Goal: Task Accomplishment & Management: Complete application form

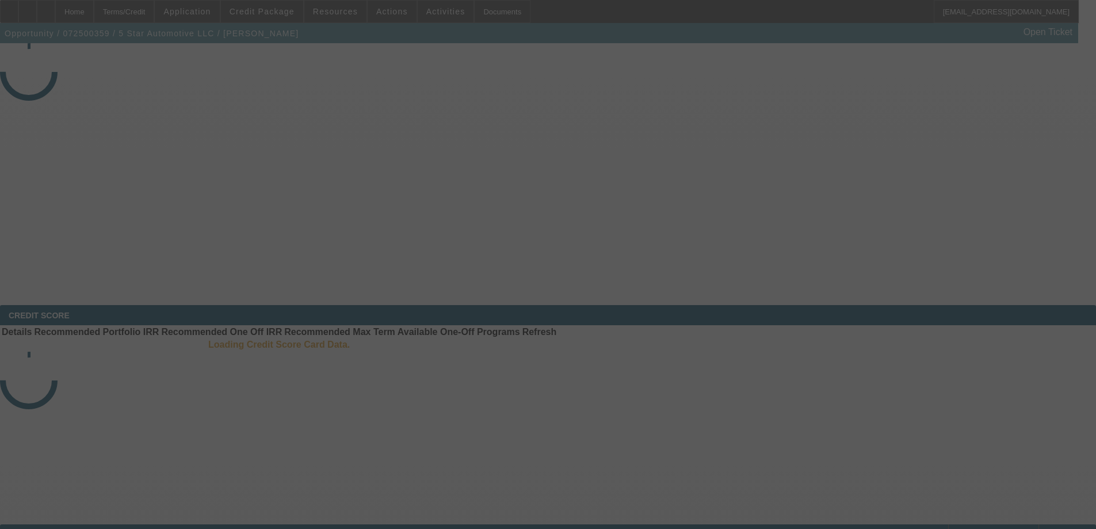
select select "3"
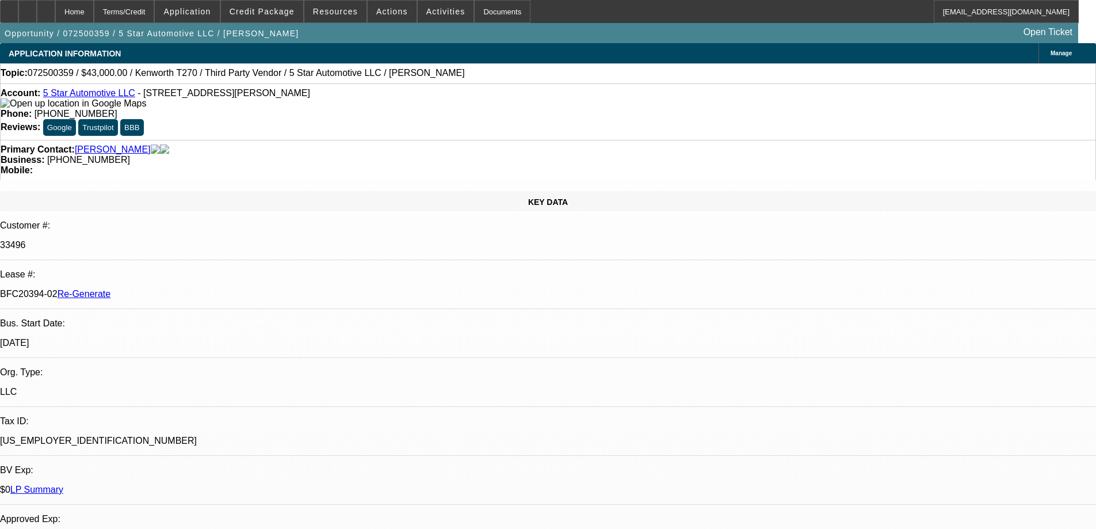
select select "0"
select select "1"
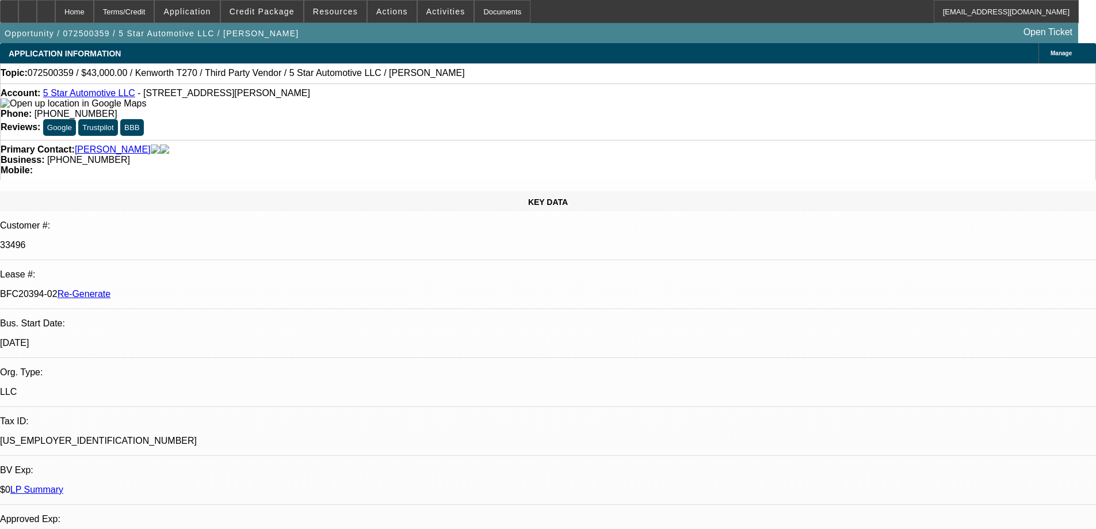
select select "6"
click at [351, 16] on span at bounding box center [335, 12] width 62 height 28
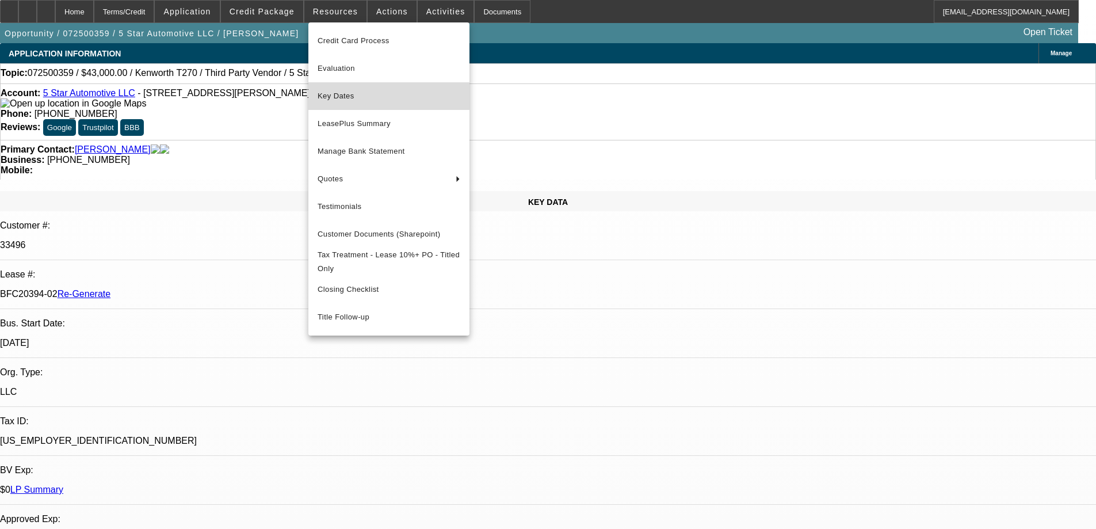
click at [350, 99] on span "Key Dates" at bounding box center [389, 96] width 143 height 14
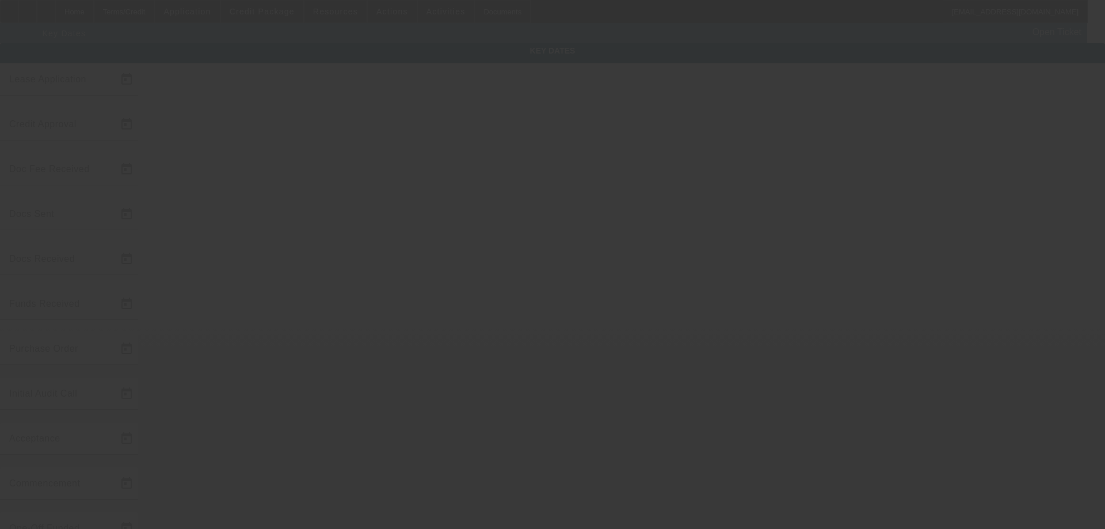
type input "7/16/2025"
type input "9/30/2025"
type input "10/2/2025"
type input "10/7/2025"
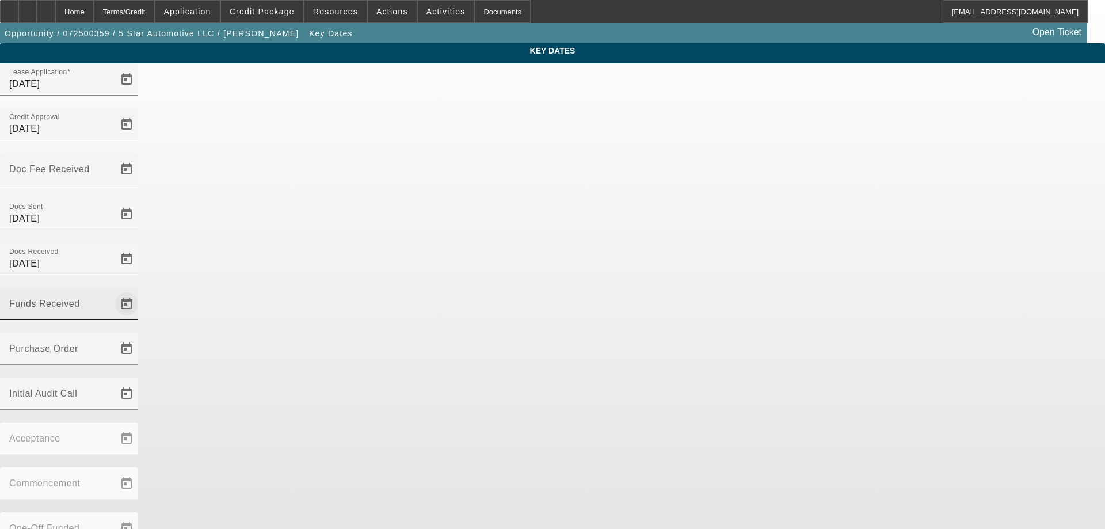
click at [140, 290] on span "Open calendar" at bounding box center [127, 304] width 28 height 28
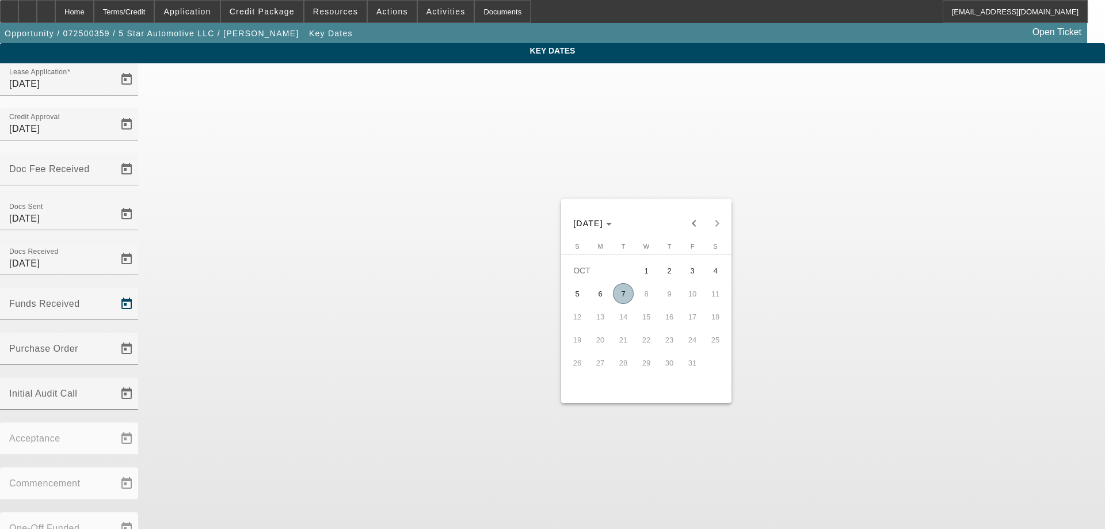
click at [630, 302] on span "7" at bounding box center [623, 293] width 21 height 21
type input "10/7/2025"
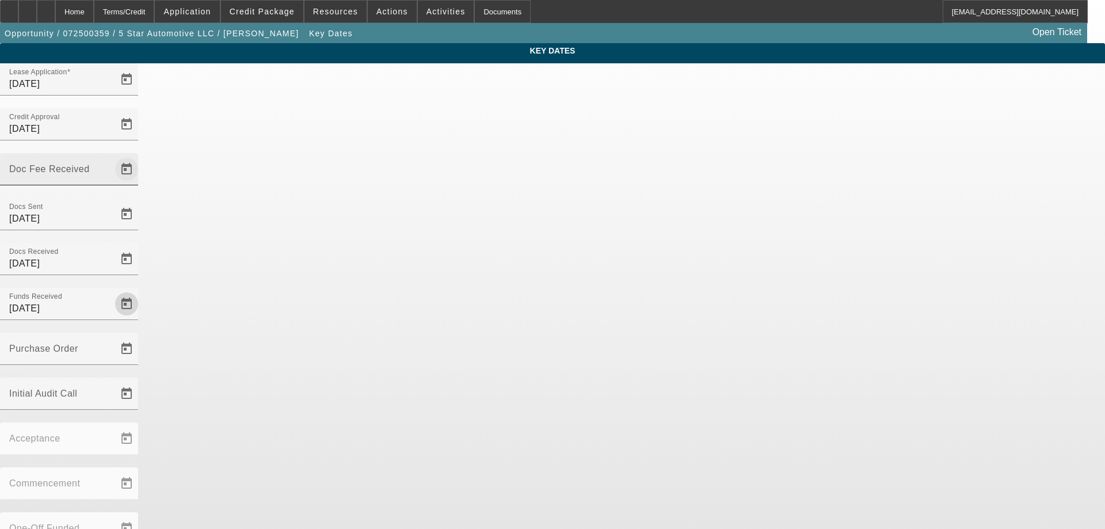
click at [140, 155] on span "Open calendar" at bounding box center [127, 169] width 28 height 28
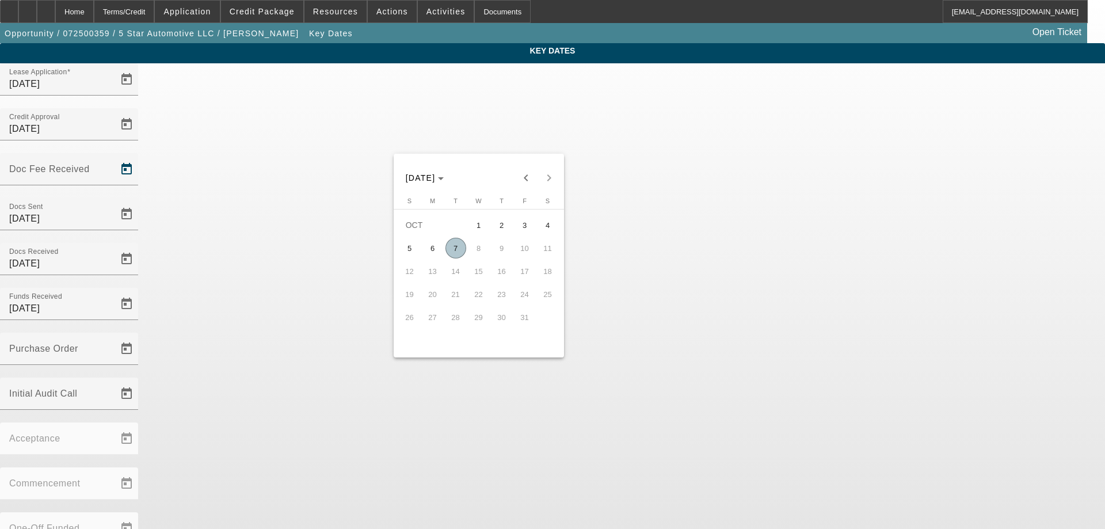
click at [454, 257] on span "7" at bounding box center [455, 248] width 21 height 21
type input "10/7/2025"
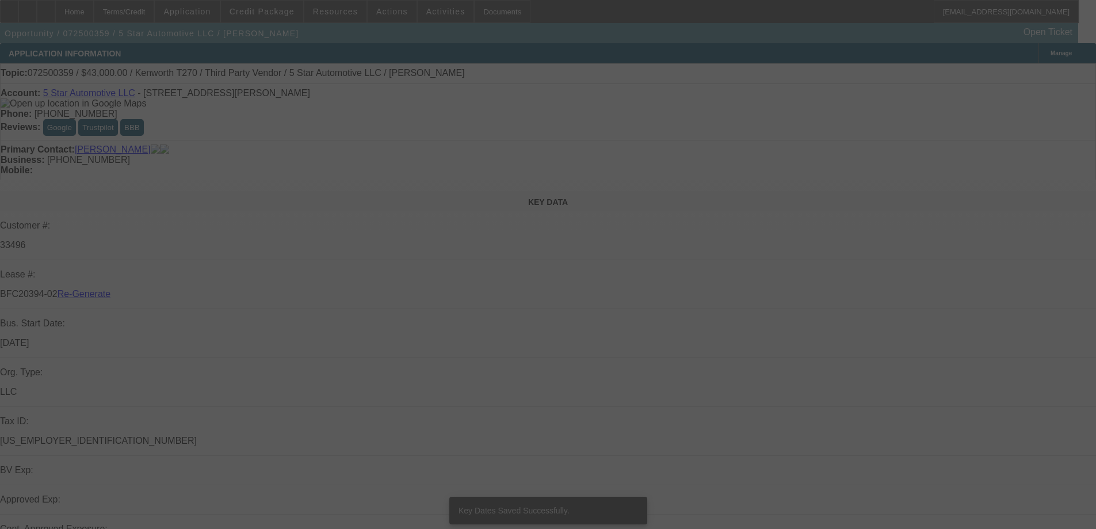
select select "3"
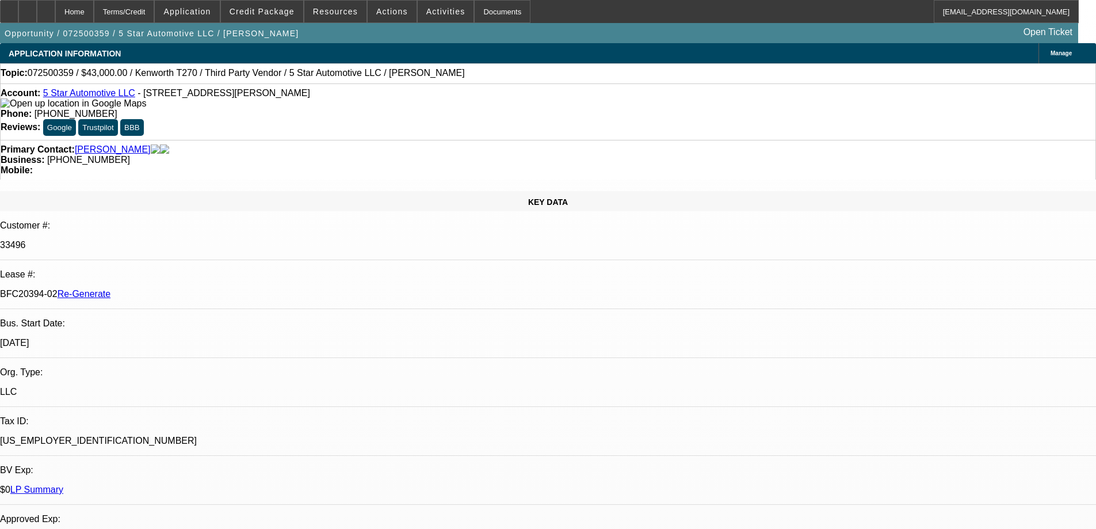
select select "0"
select select "6"
click at [474, 8] on div "Documents" at bounding box center [502, 11] width 56 height 23
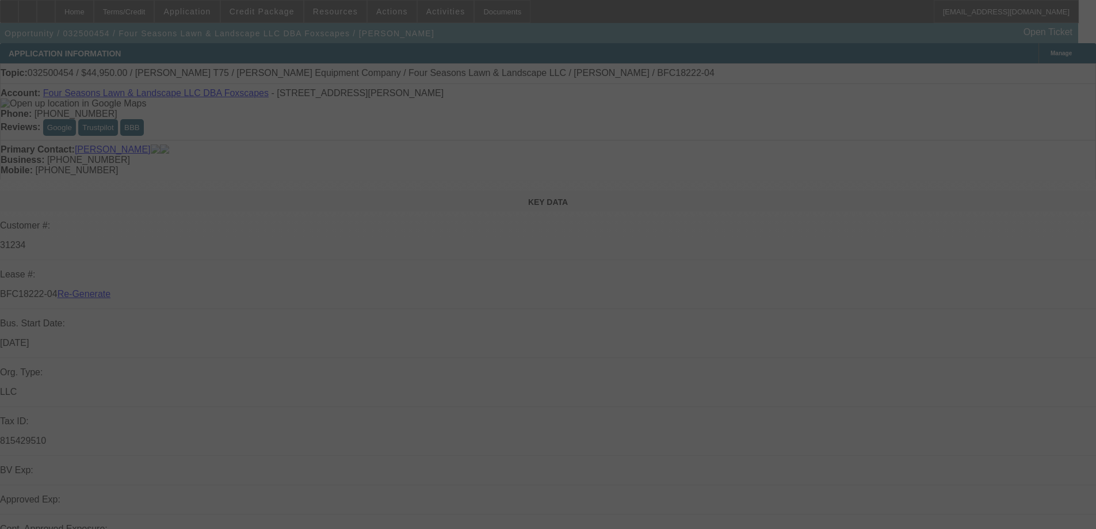
select select "4"
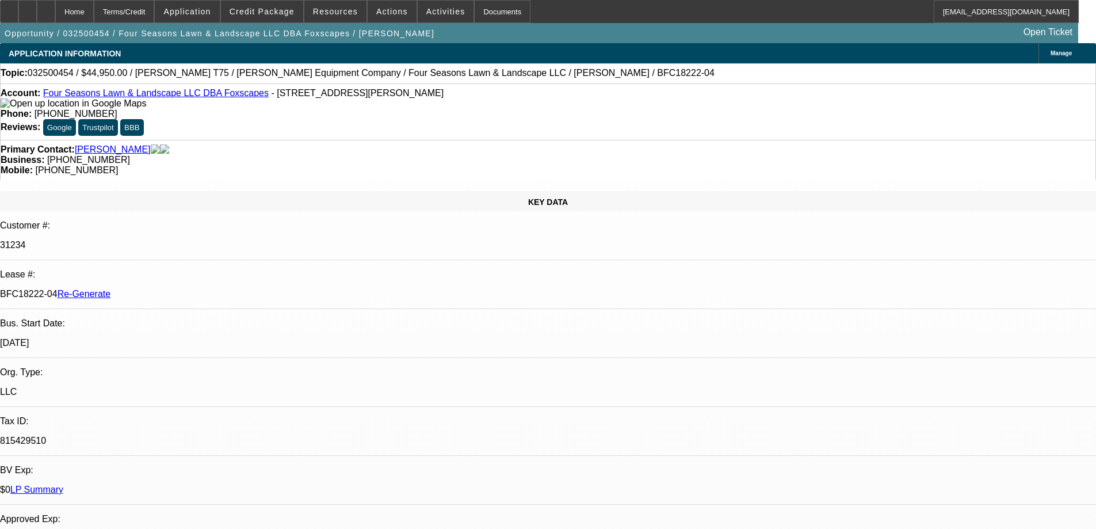
select select "0"
select select "1"
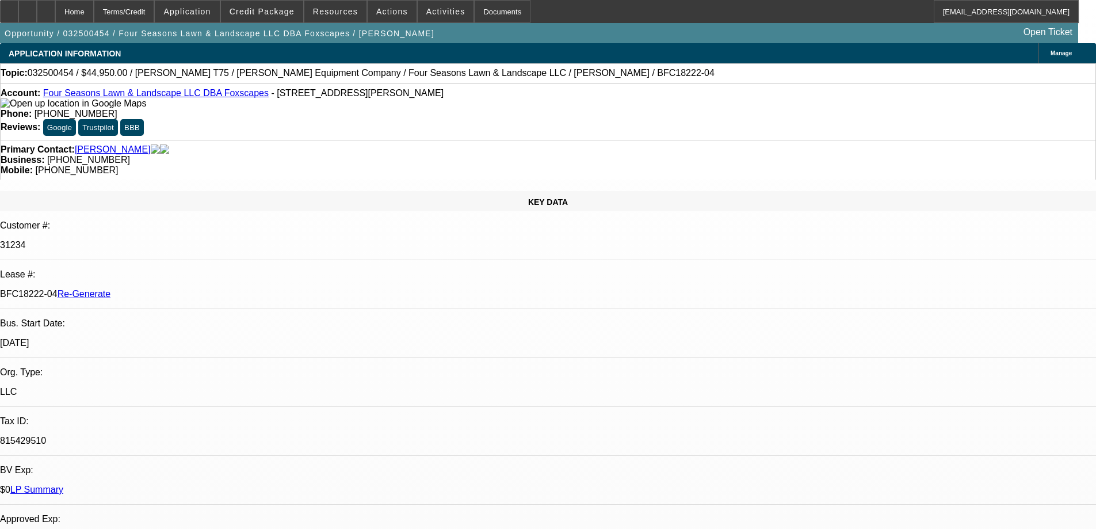
select select "6"
click at [337, 8] on span "Resources" at bounding box center [335, 11] width 45 height 9
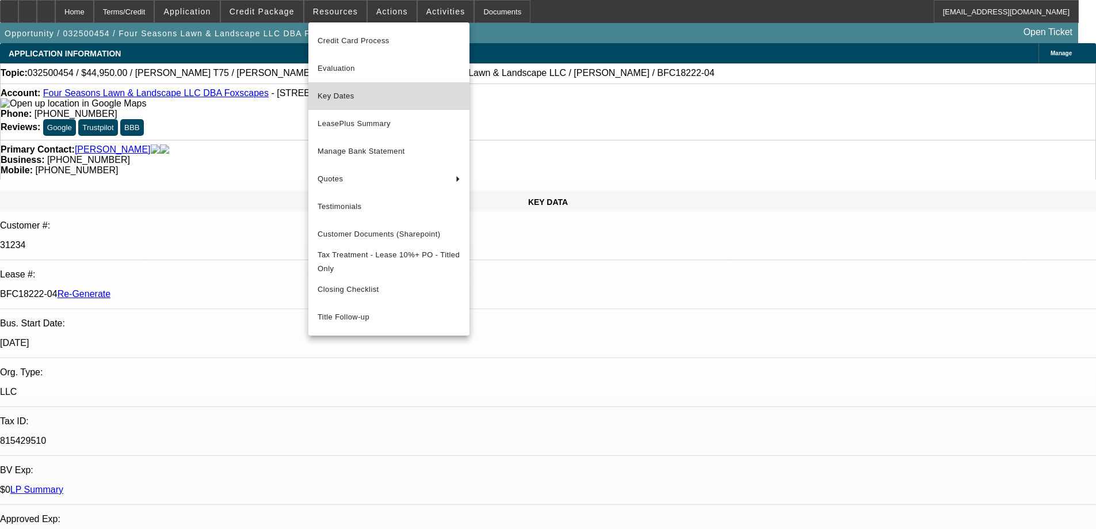
click at [359, 98] on span "Key Dates" at bounding box center [389, 96] width 143 height 14
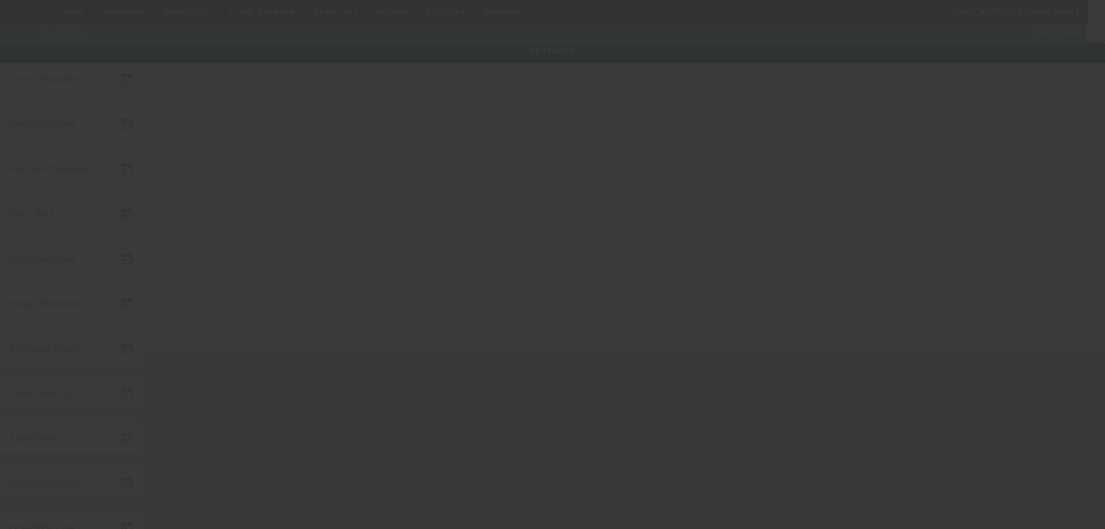
type input "3/19/2025"
type input "9/10/2025"
type input "9/11/2025"
type input "9/18/2025"
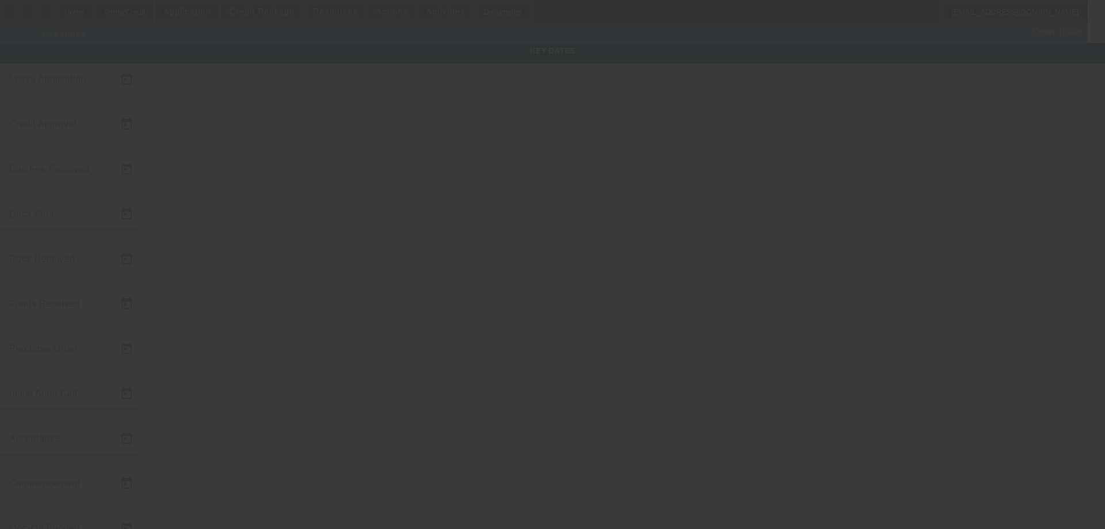
type input "9/22/2025"
type input "9/23/2025"
type input "10/1/2025"
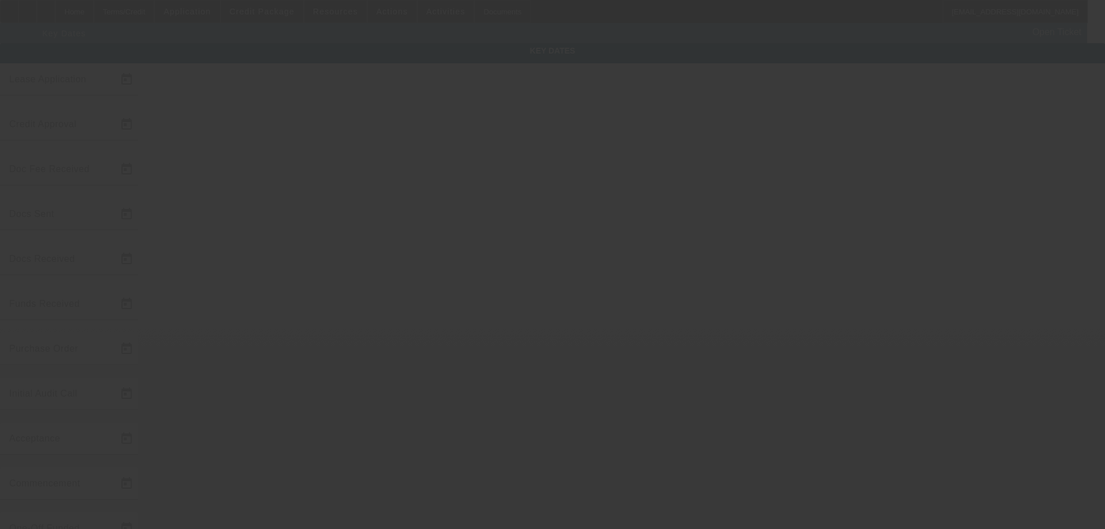
type input "11/1/2025"
type input "10/2/2025"
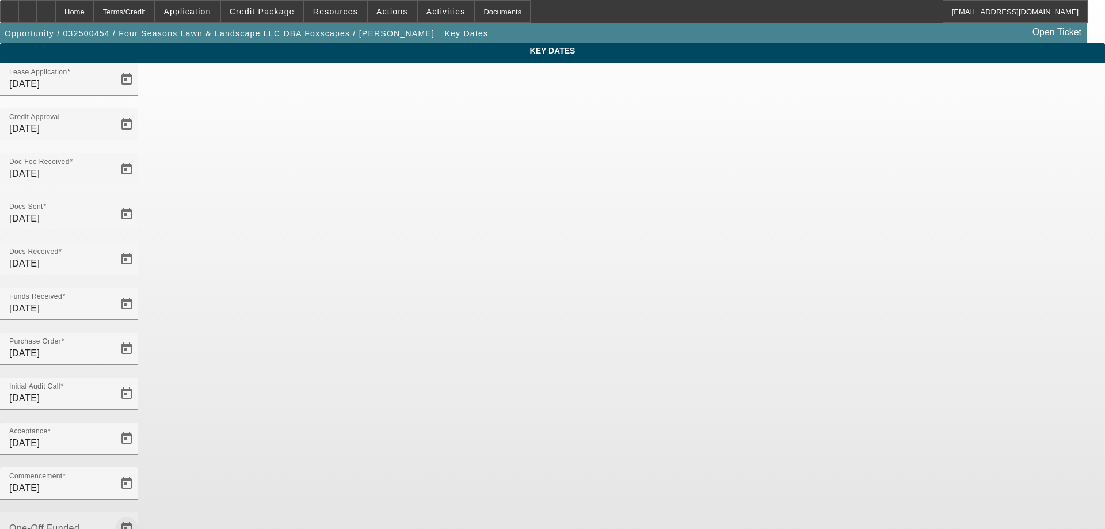
click at [140, 515] on span "Open calendar" at bounding box center [127, 529] width 28 height 28
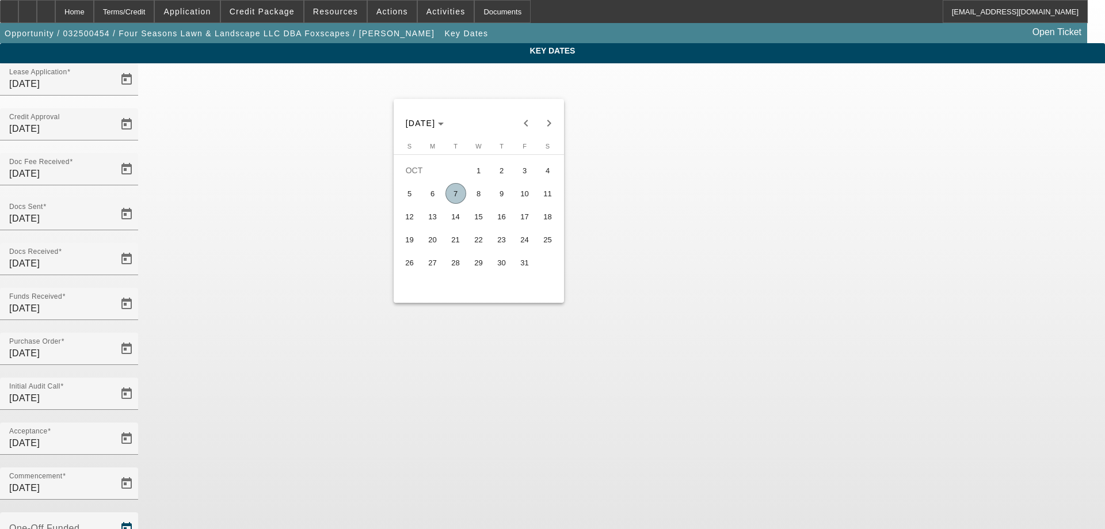
click at [460, 204] on span "7" at bounding box center [455, 193] width 21 height 21
type input "10/7/2025"
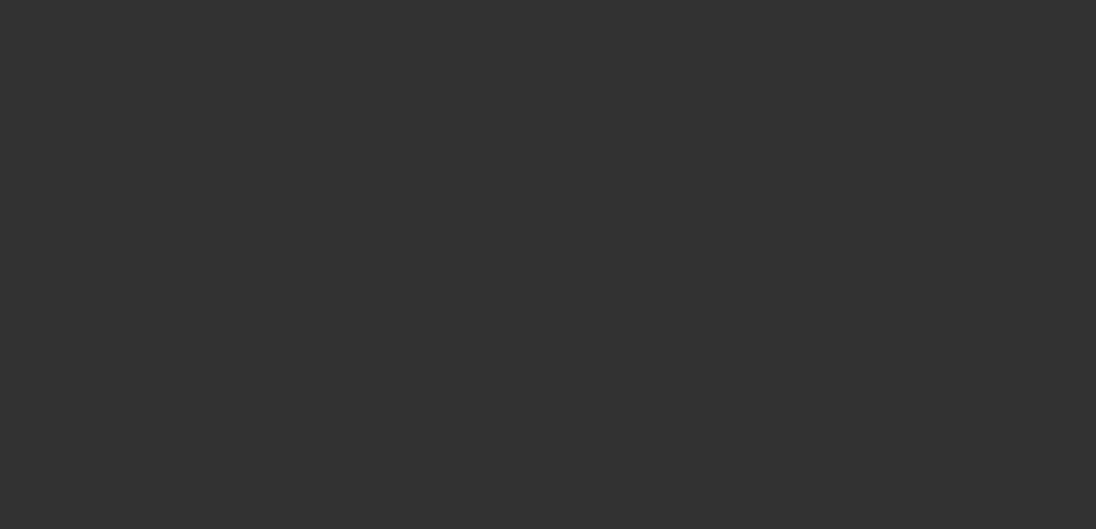
scroll to position [230, 0]
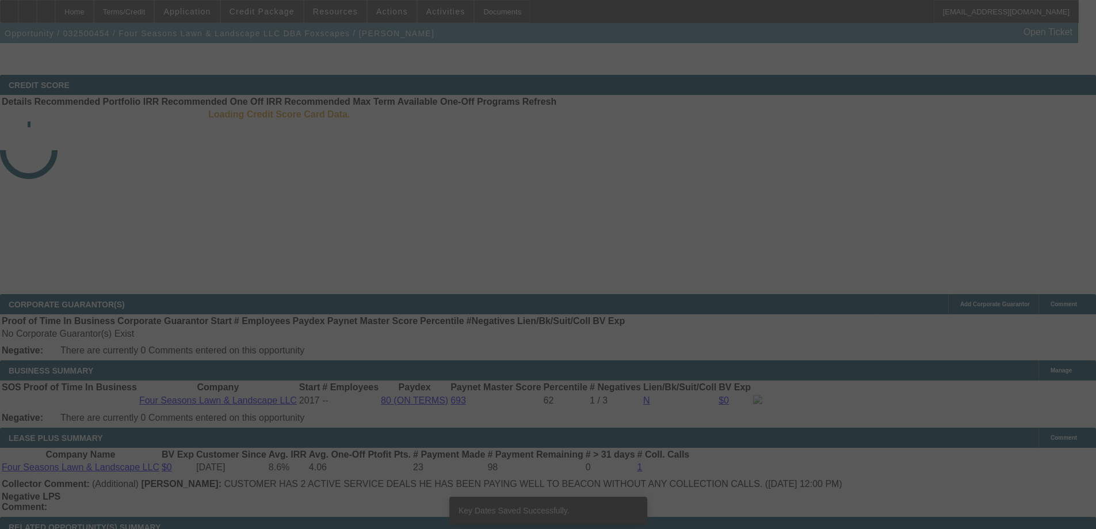
select select "4"
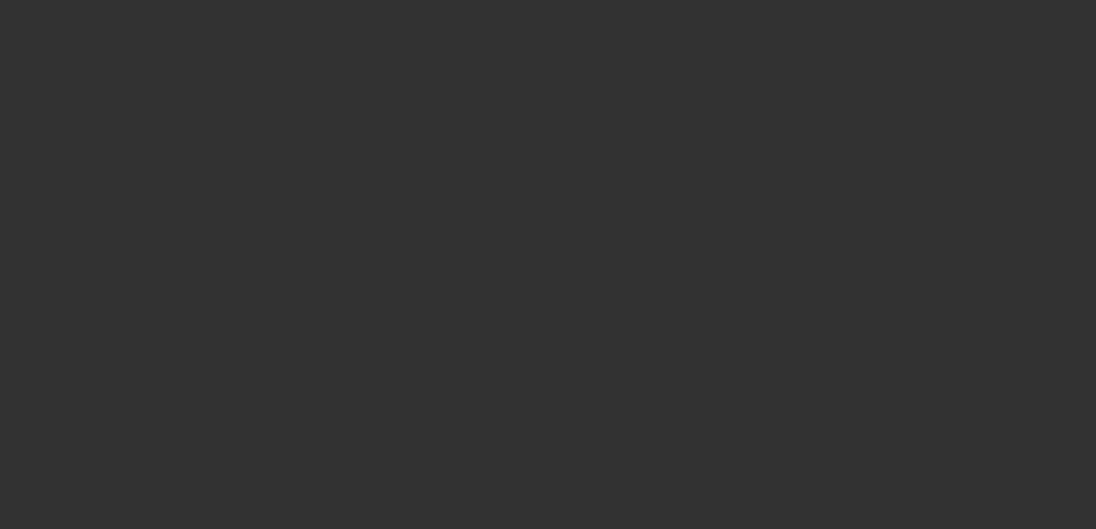
scroll to position [0, 0]
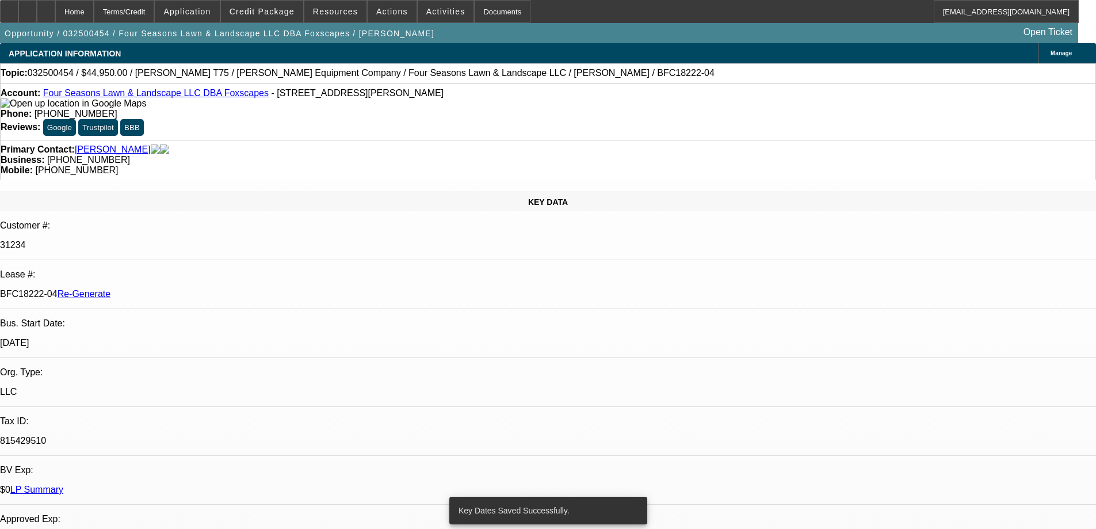
select select "0"
select select "6"
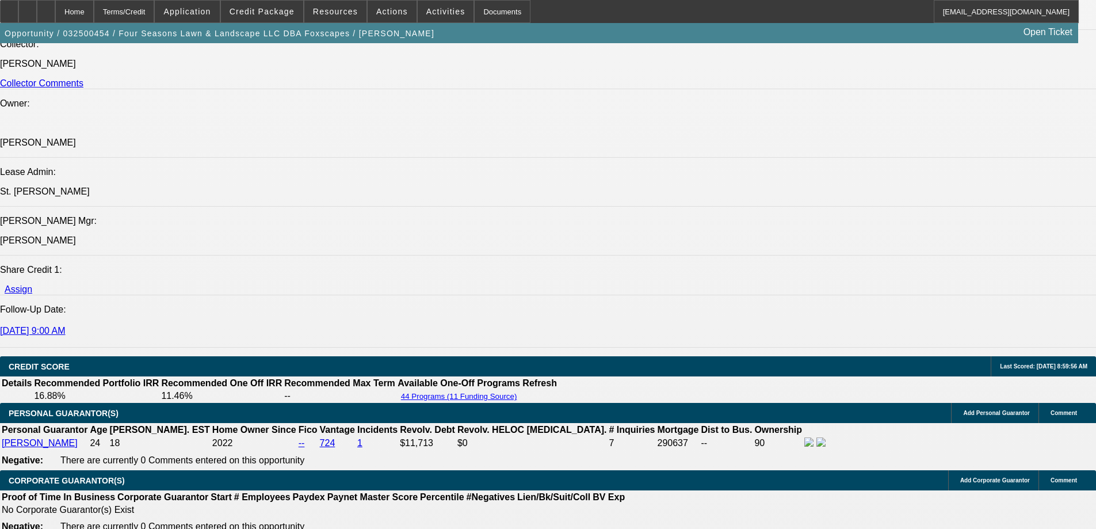
scroll to position [1554, 0]
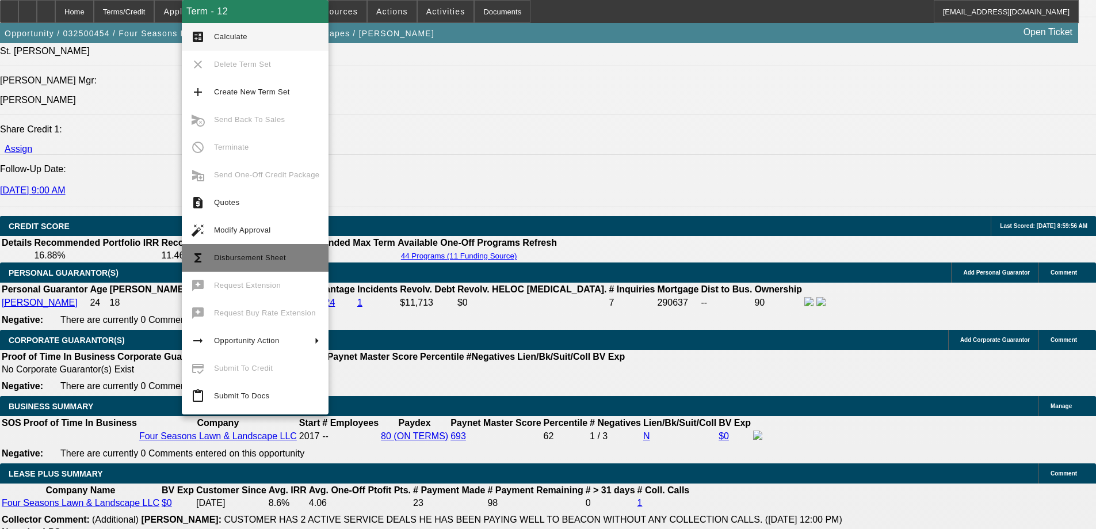
click at [228, 262] on span "Disbursement Sheet" at bounding box center [266, 258] width 105 height 14
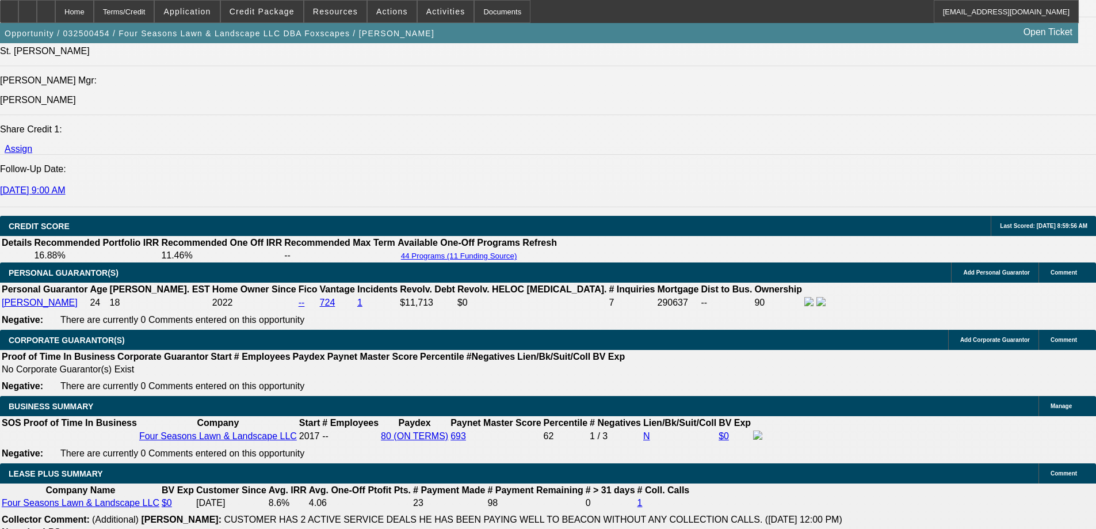
scroll to position [1620, 0]
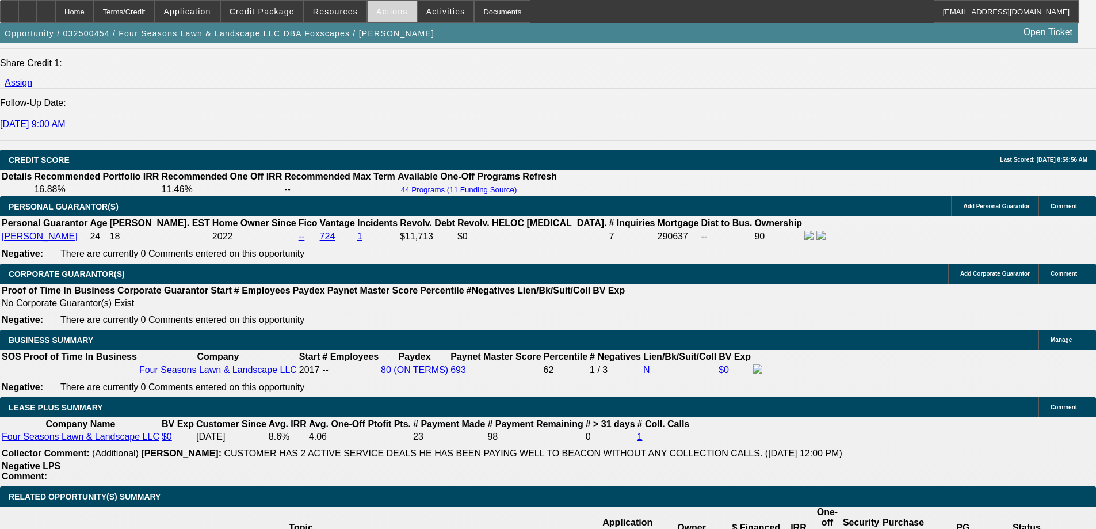
click at [384, 13] on span "Actions" at bounding box center [392, 11] width 32 height 9
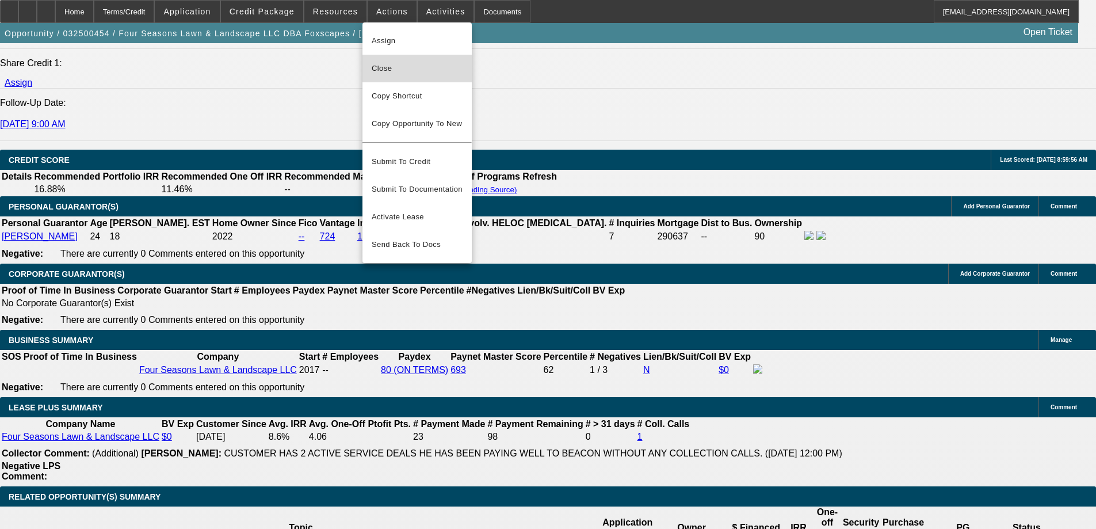
click at [381, 64] on span "Close" at bounding box center [417, 69] width 91 height 14
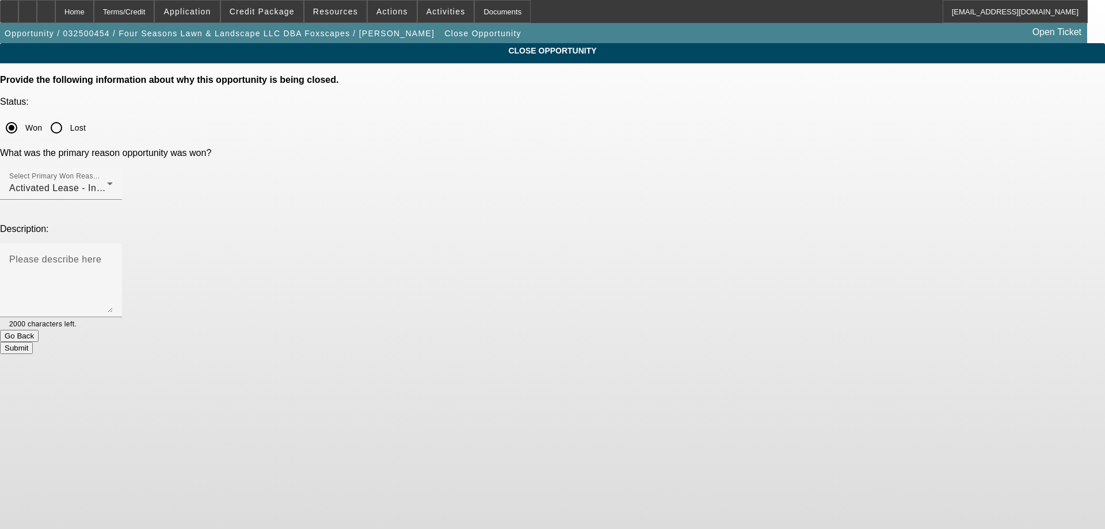
click at [33, 342] on button "Submit" at bounding box center [16, 348] width 33 height 12
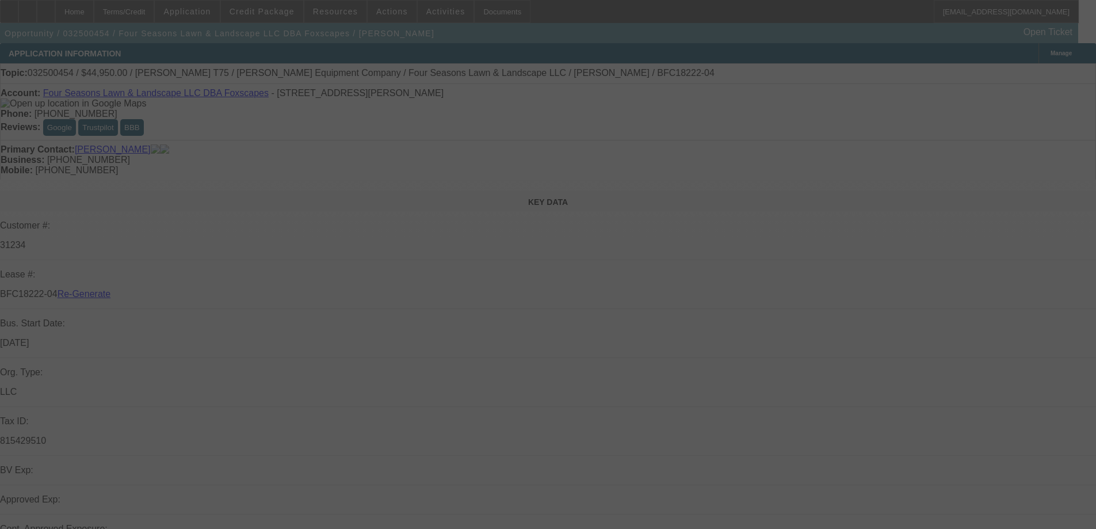
select select "4"
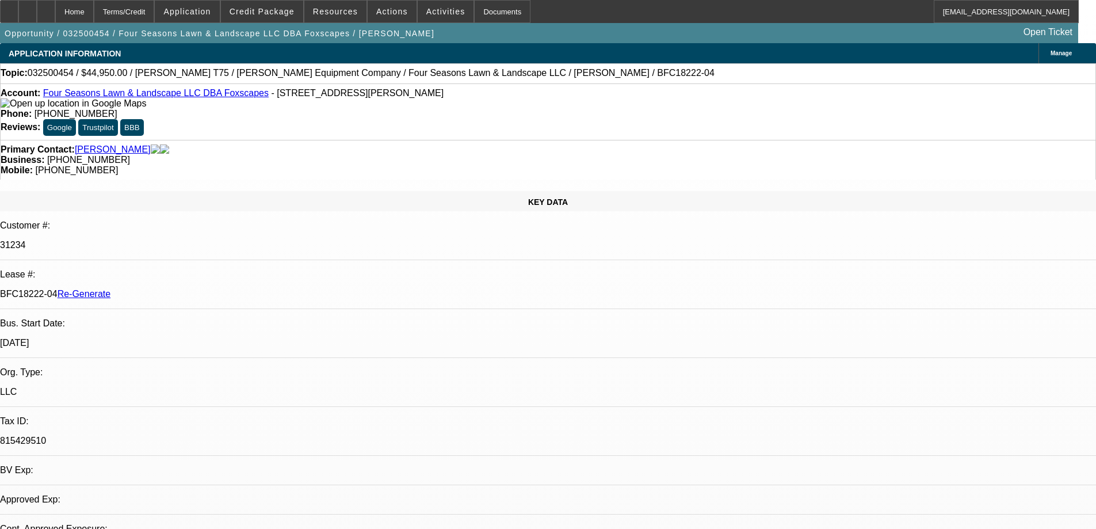
select select "0"
select select "6"
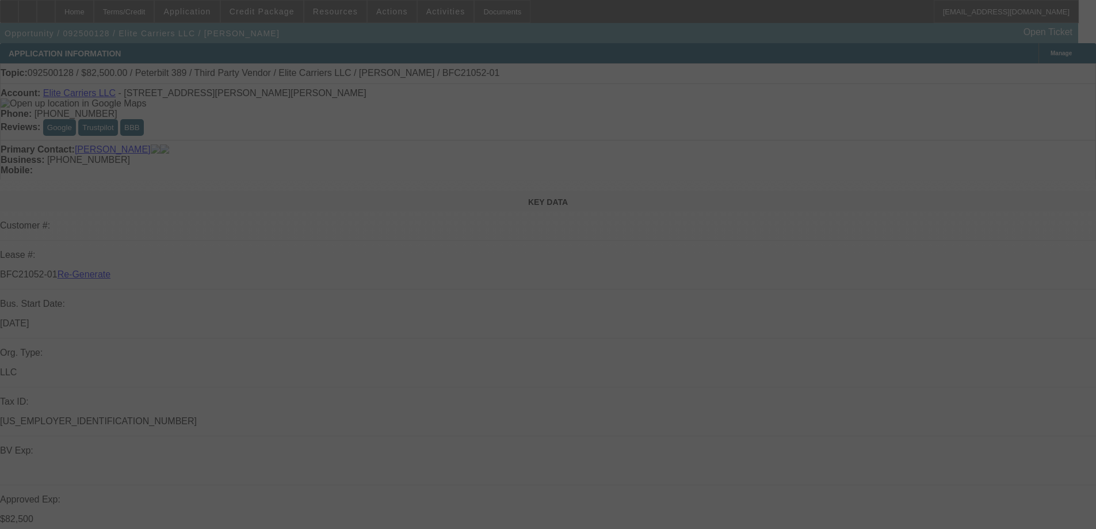
select select "3"
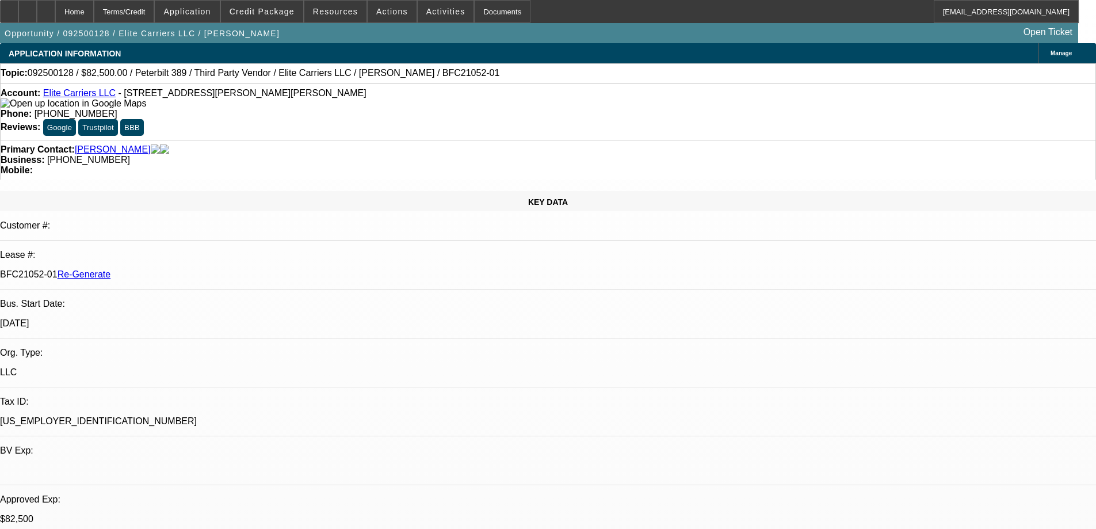
select select "0"
select select "2"
select select "0.1"
select select "4"
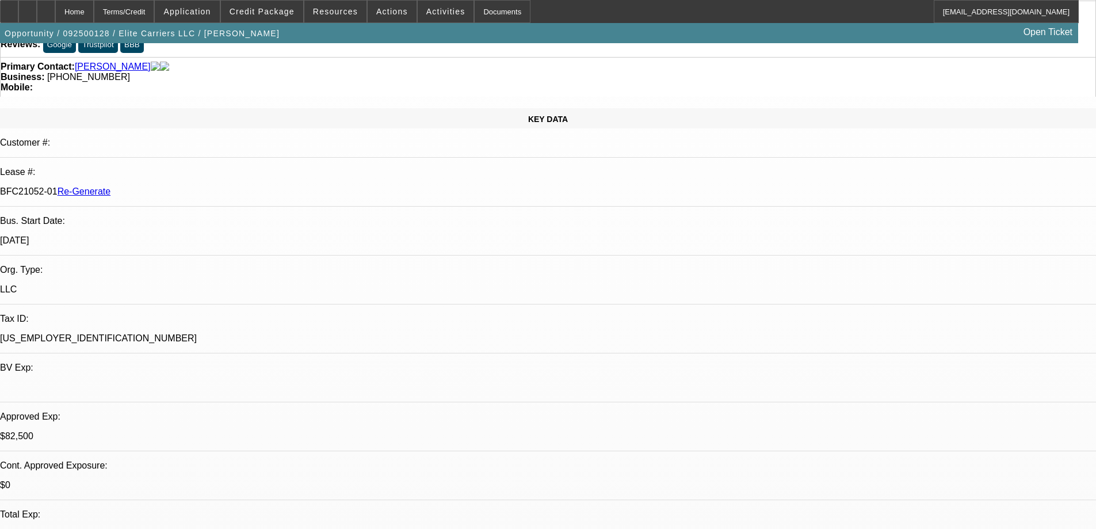
scroll to position [173, 0]
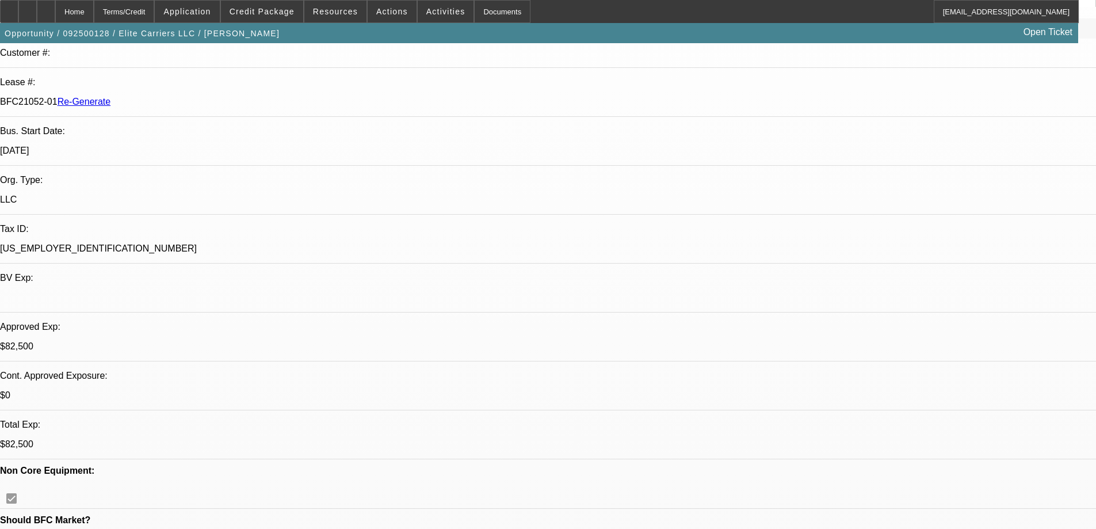
click at [478, 16] on div "Documents" at bounding box center [502, 11] width 56 height 23
click at [426, 13] on span "Activities" at bounding box center [445, 11] width 39 height 9
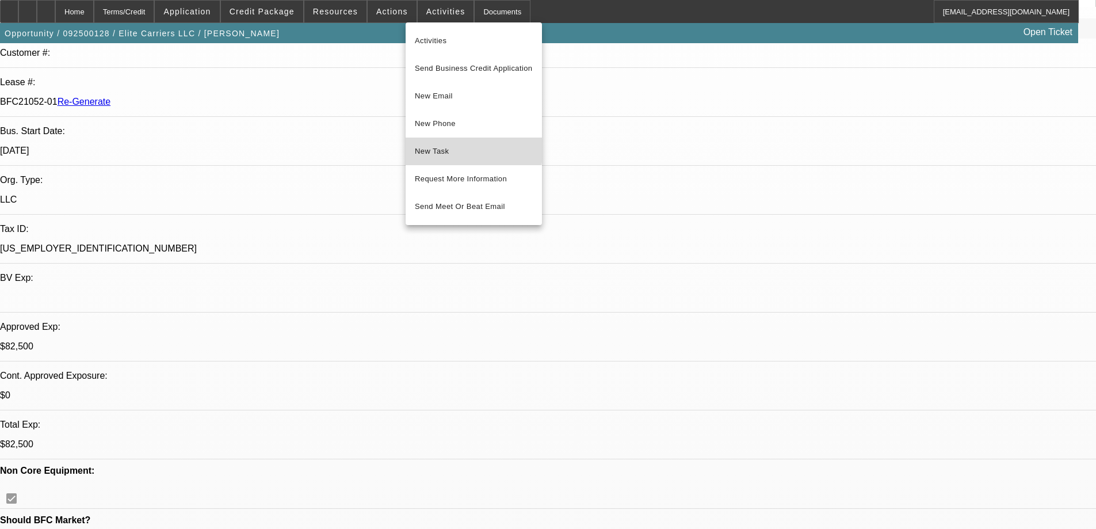
click at [438, 147] on span "New Task" at bounding box center [474, 151] width 118 height 14
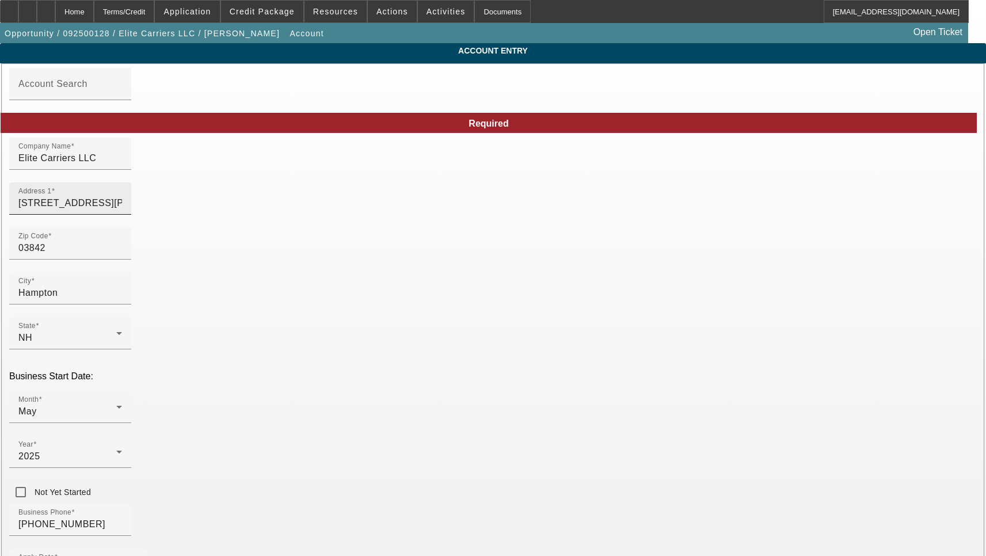
click at [122, 215] on div "Address 1 [STREET_ADDRESS][PERSON_NAME]" at bounding box center [70, 198] width 104 height 32
click at [122, 210] on input "[STREET_ADDRESS][PERSON_NAME]" at bounding box center [70, 203] width 104 height 14
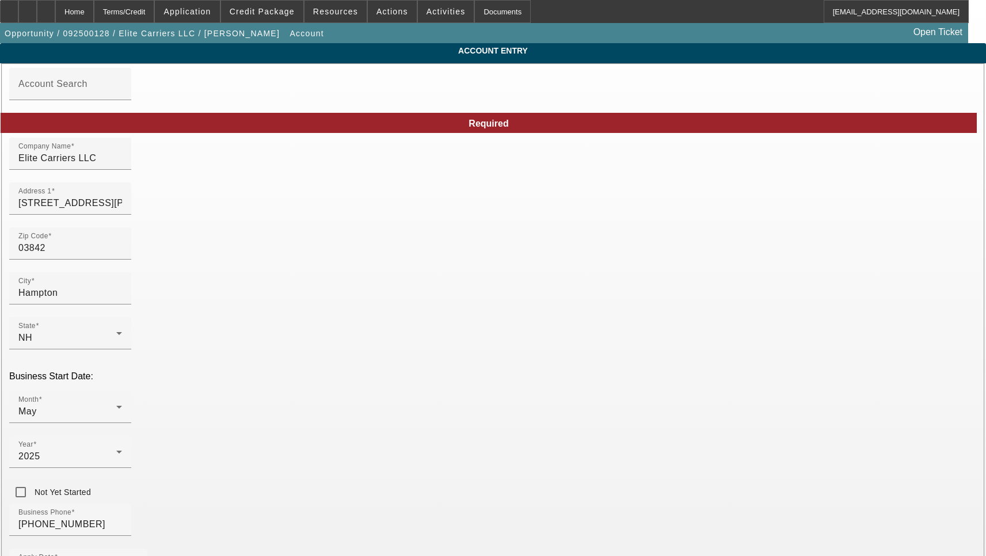
type input "[EMAIL_ADDRESS][DOMAIN_NAME]"
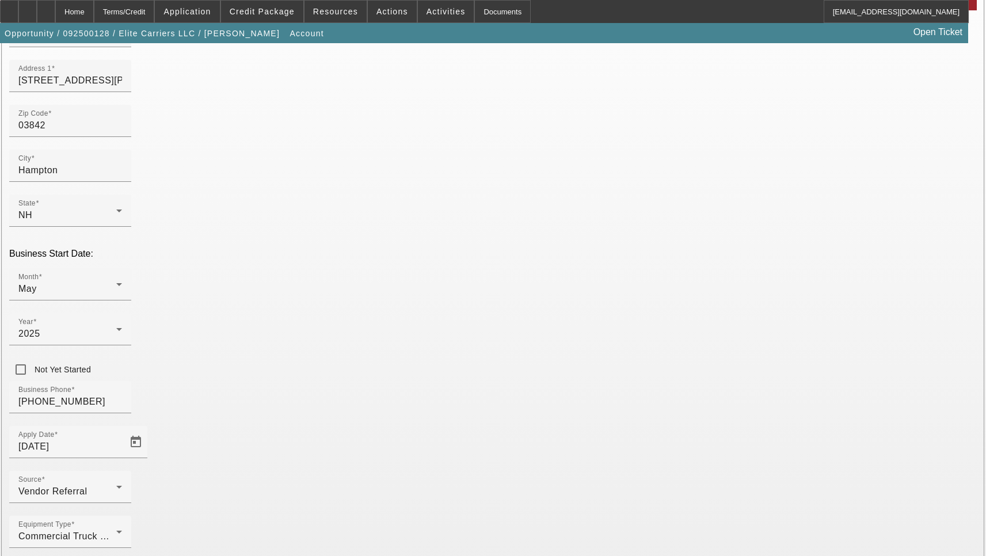
type input "Rockingham"
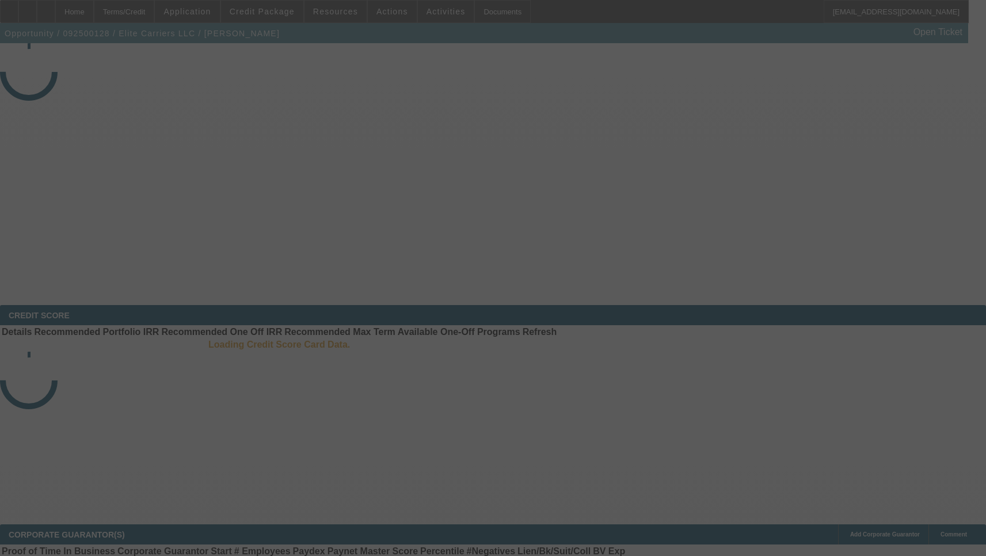
select select "3"
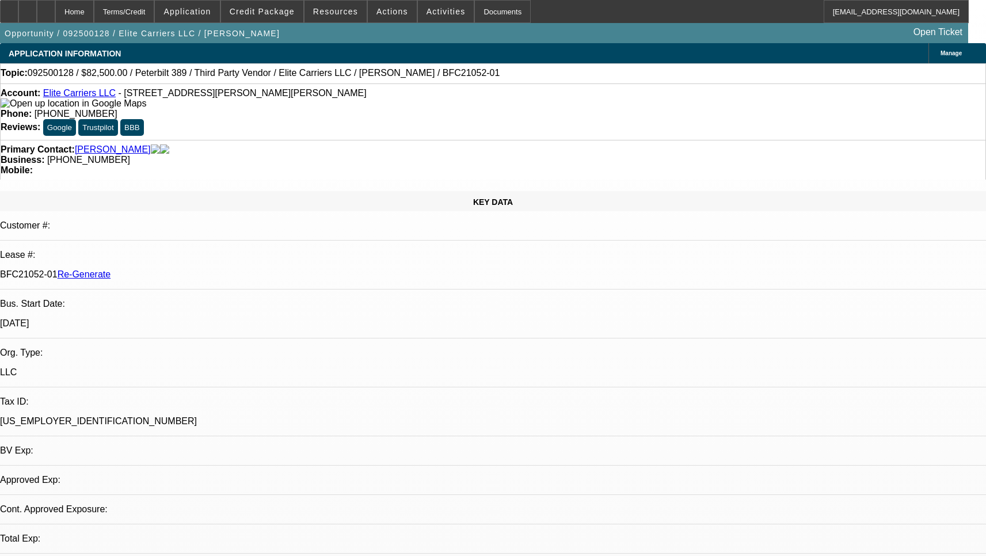
select select "0"
select select "2"
select select "0.1"
select select "4"
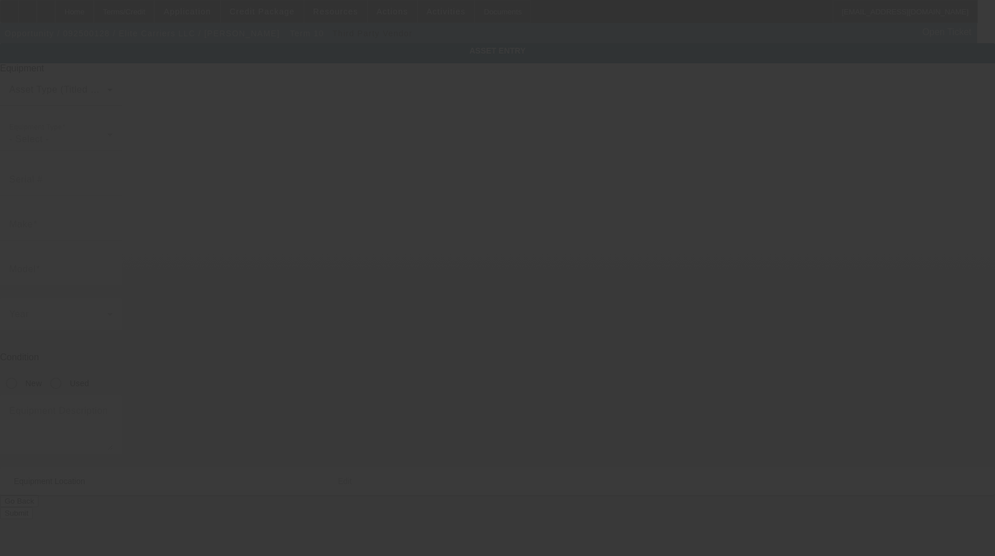
type input "[US_VEHICLE_IDENTIFICATION_NUMBER]"
type input "Peterbilt"
type input "389"
radio input "true"
type textarea "dump truck"
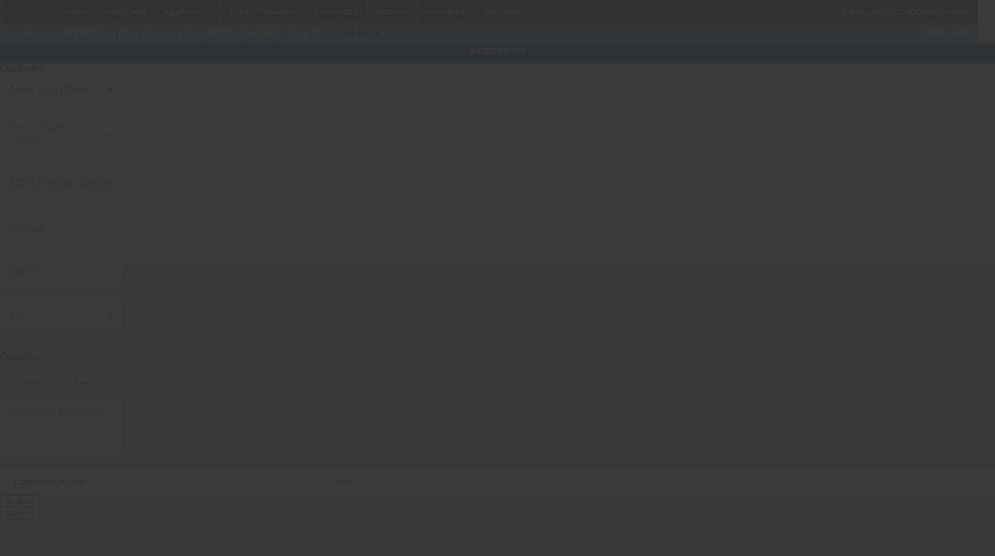
type input "[STREET_ADDRESS][PERSON_NAME]"
type input "Hampton"
type input "03842"
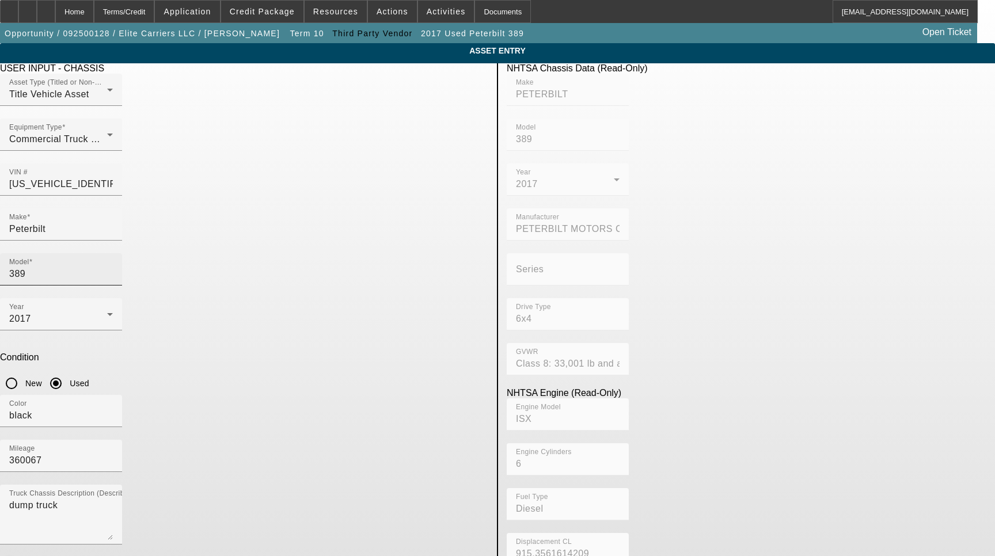
click at [113, 267] on input "389" at bounding box center [61, 274] width 104 height 14
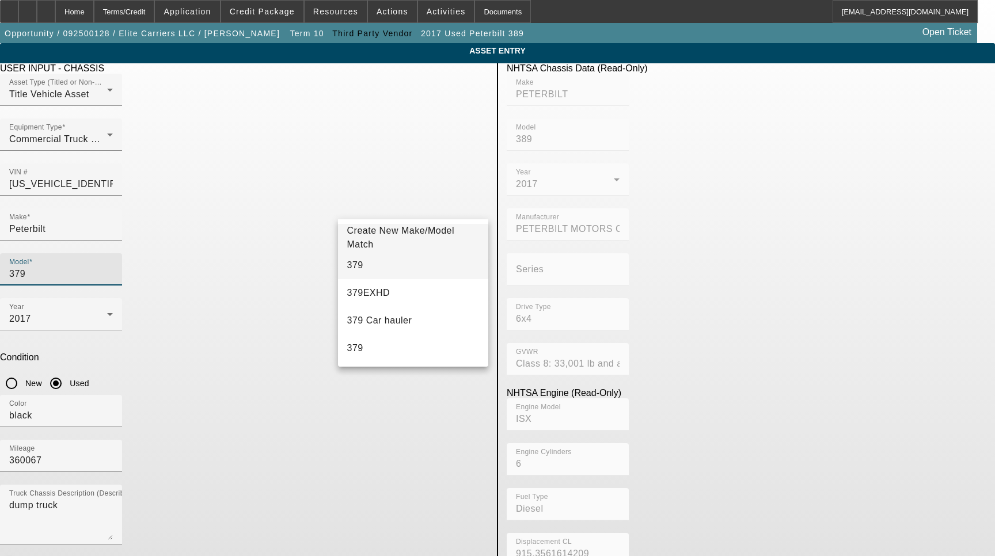
type input "379"
click at [368, 270] on mat-option "379" at bounding box center [413, 266] width 151 height 28
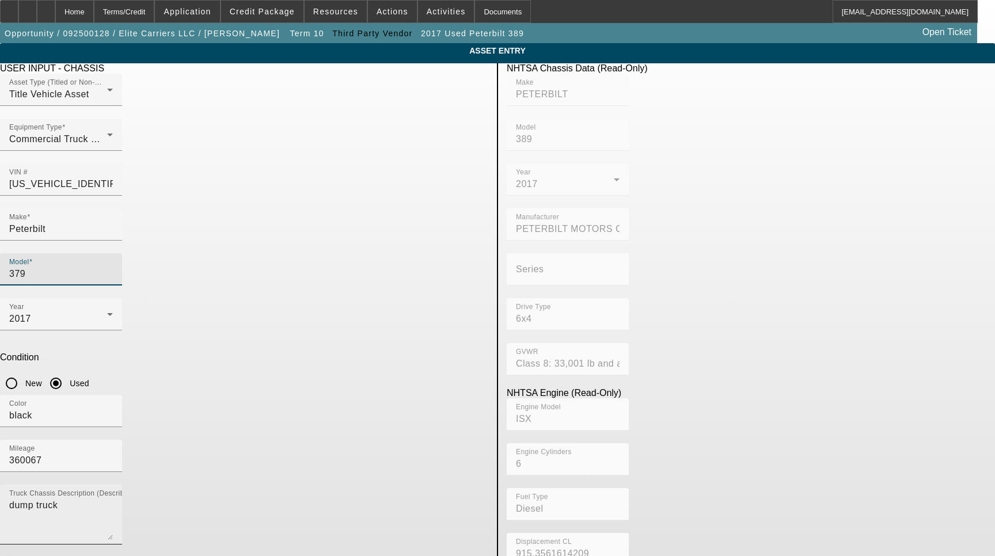
click at [113, 498] on textarea "dump truck" at bounding box center [61, 518] width 104 height 41
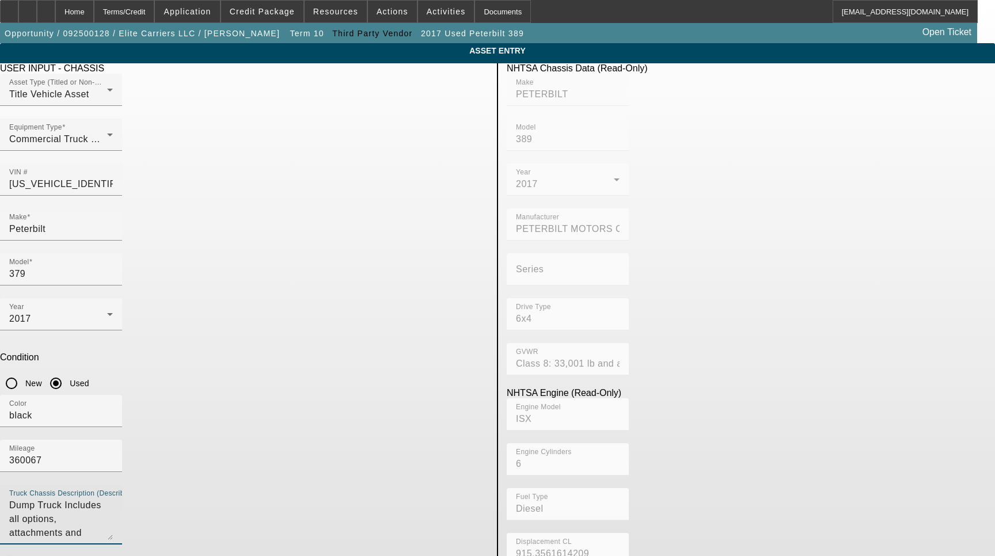
type textarea "Dump Truck Includes all options, attachments and accessories"
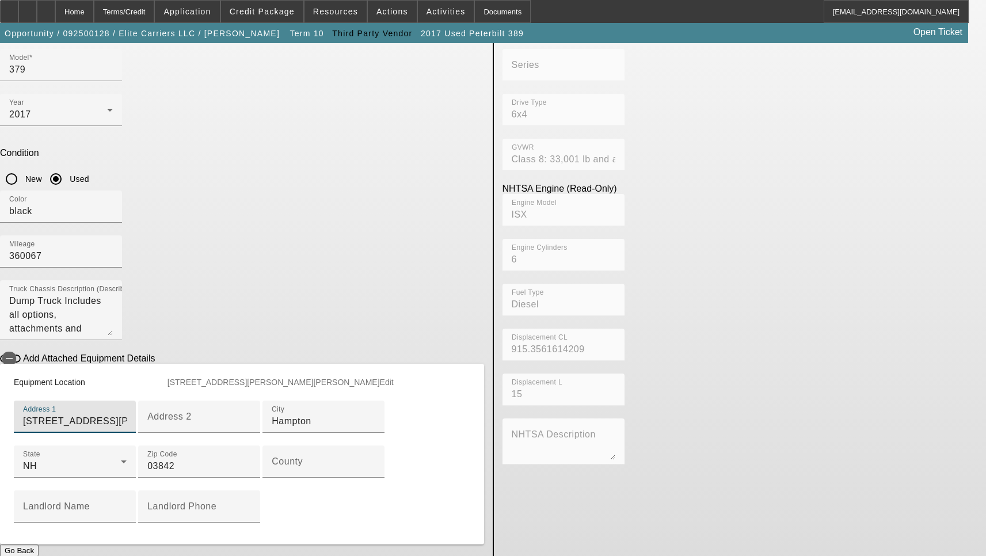
scroll to position [288, 0]
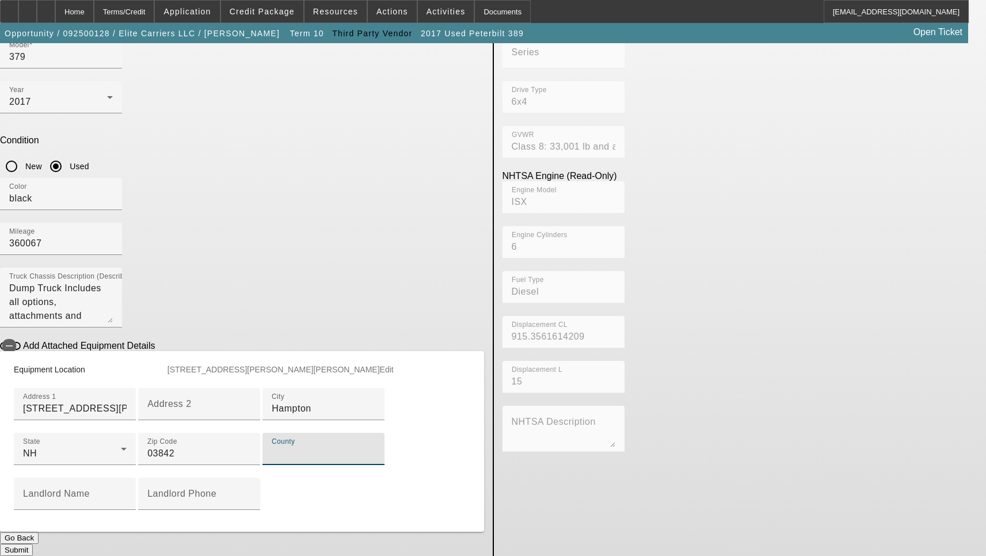
click at [272, 447] on input "County" at bounding box center [324, 454] width 104 height 14
type input "Rockingham"
click at [33, 544] on button "Submit" at bounding box center [16, 550] width 33 height 12
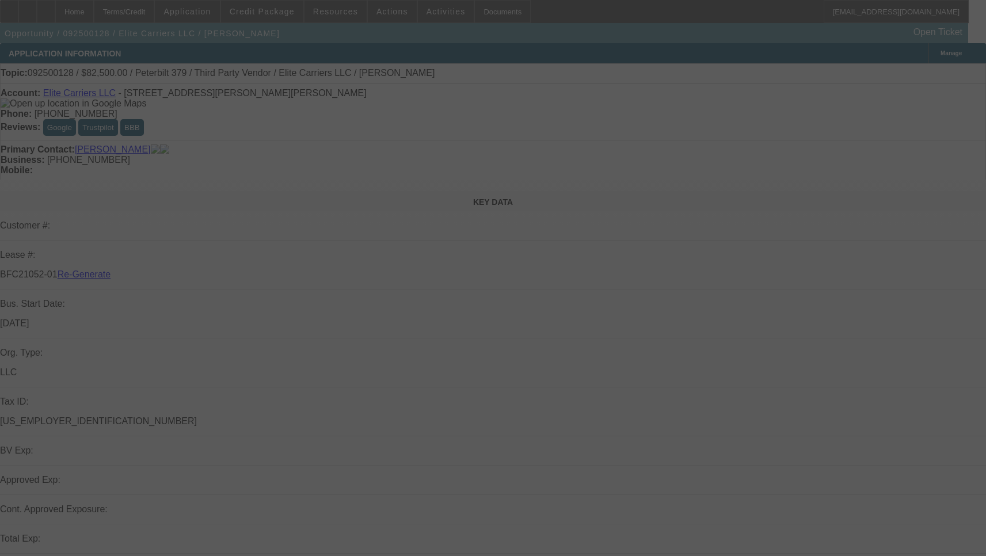
select select "3"
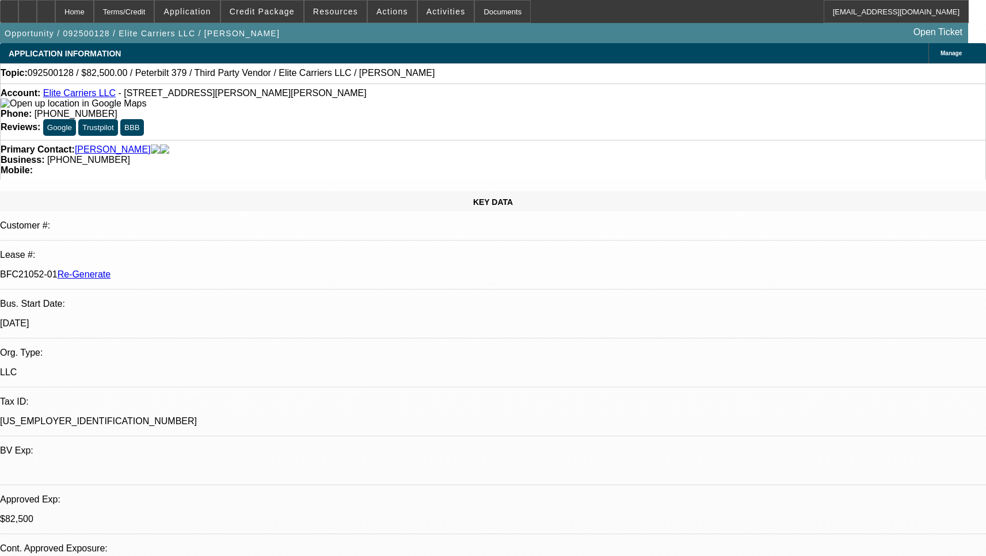
select select "0"
select select "2"
select select "0.1"
select select "4"
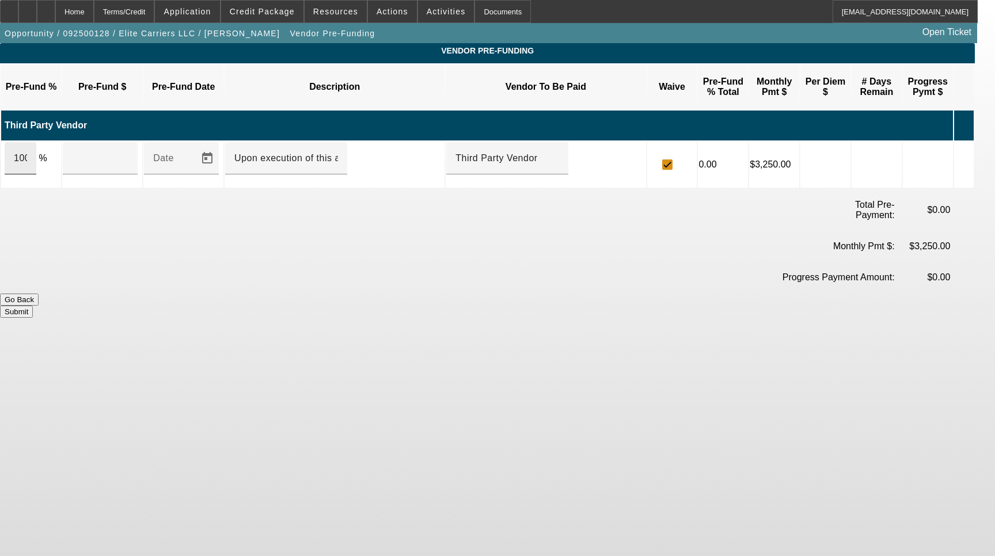
click at [36, 142] on div "100" at bounding box center [21, 158] width 32 height 32
type input "$125,000.00"
click at [33, 306] on button "Submit" at bounding box center [16, 312] width 33 height 12
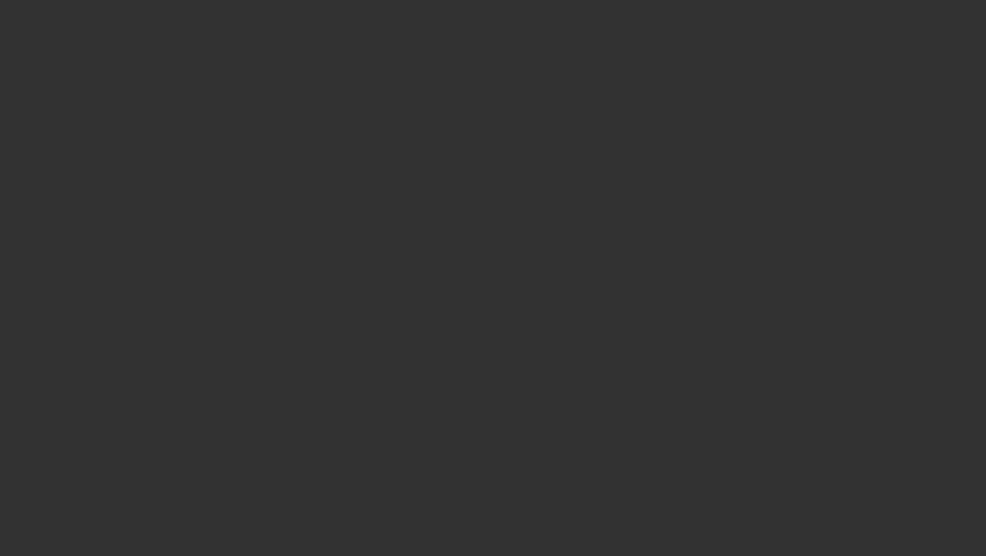
select select "3"
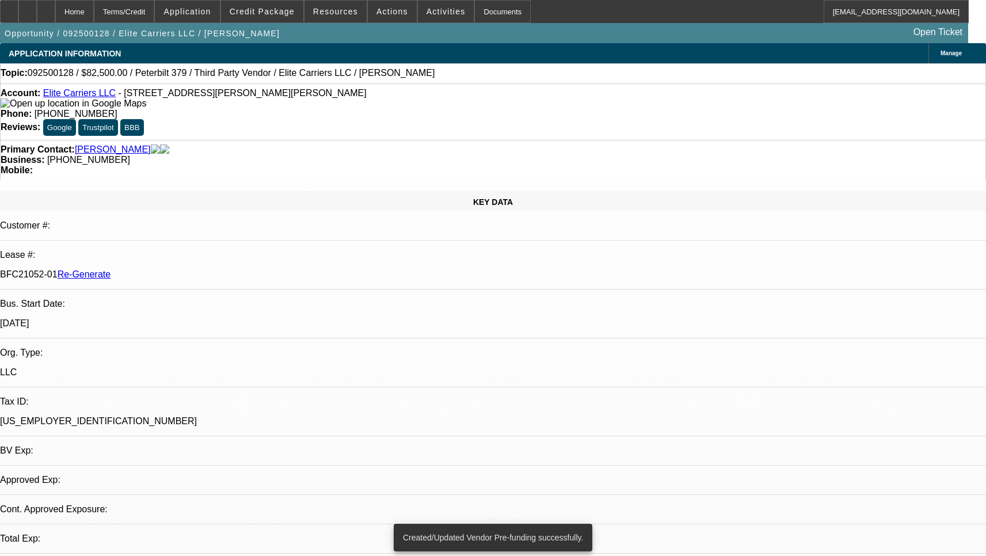
select select "0"
select select "2"
select select "0.1"
select select "4"
